Goal: Book appointment/travel/reservation

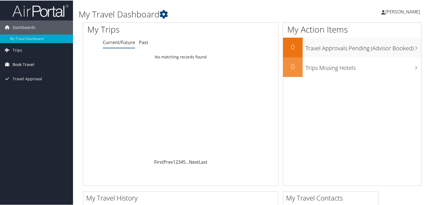
click at [20, 62] on span "Book Travel" at bounding box center [24, 64] width 22 height 14
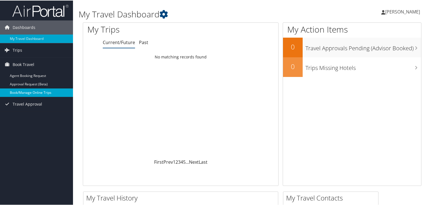
click at [30, 93] on link "Book/Manage Online Trips" at bounding box center [36, 92] width 73 height 8
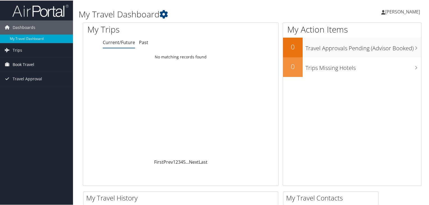
click at [26, 63] on span "Book Travel" at bounding box center [24, 64] width 22 height 14
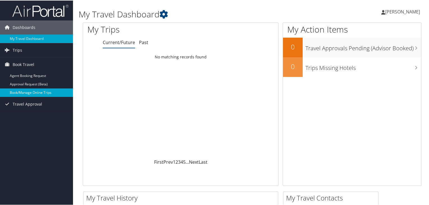
click at [41, 92] on link "Book/Manage Online Trips" at bounding box center [36, 92] width 73 height 8
